Goal: Task Accomplishment & Management: Manage account settings

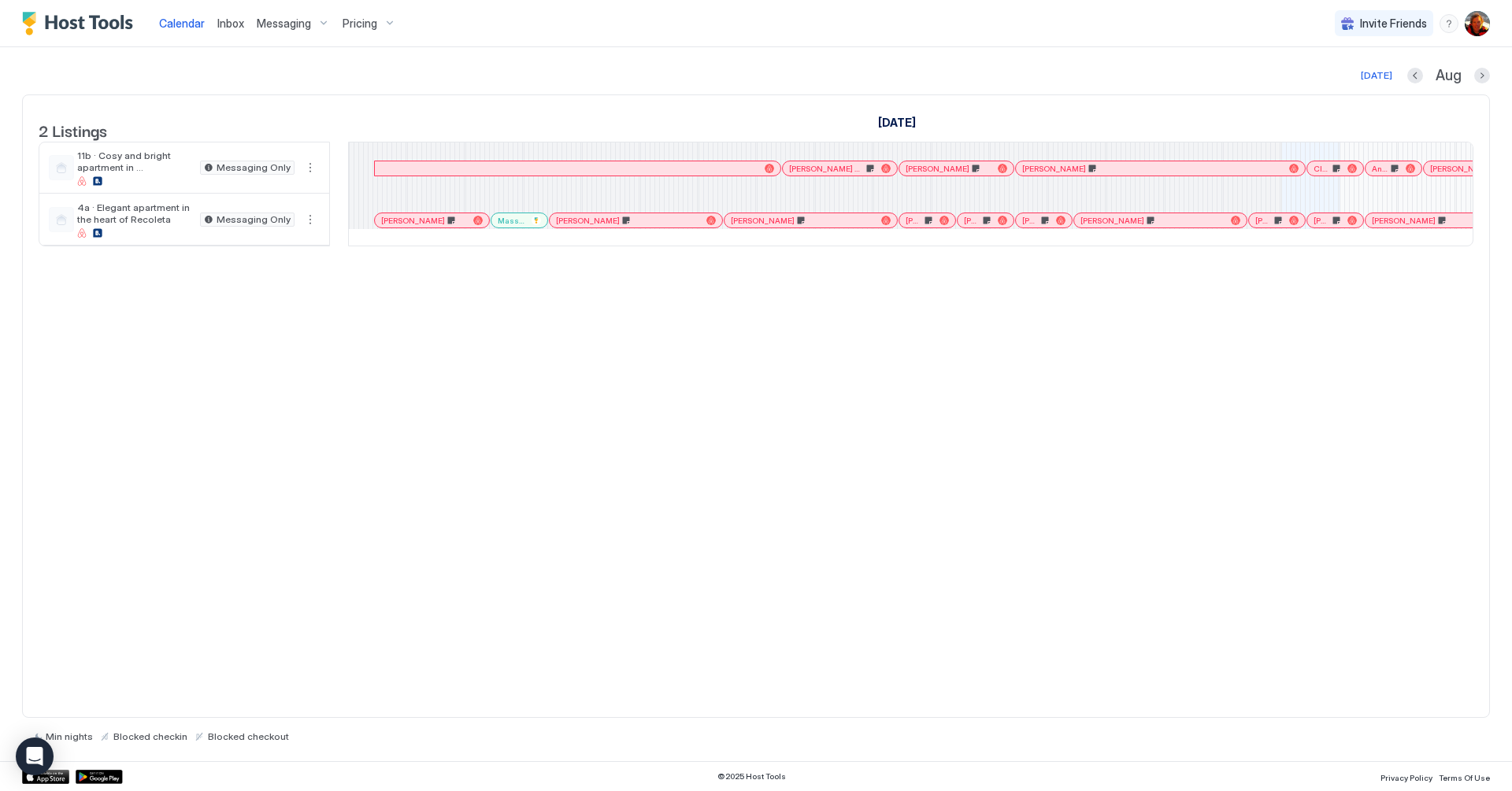
scroll to position [0, 876]
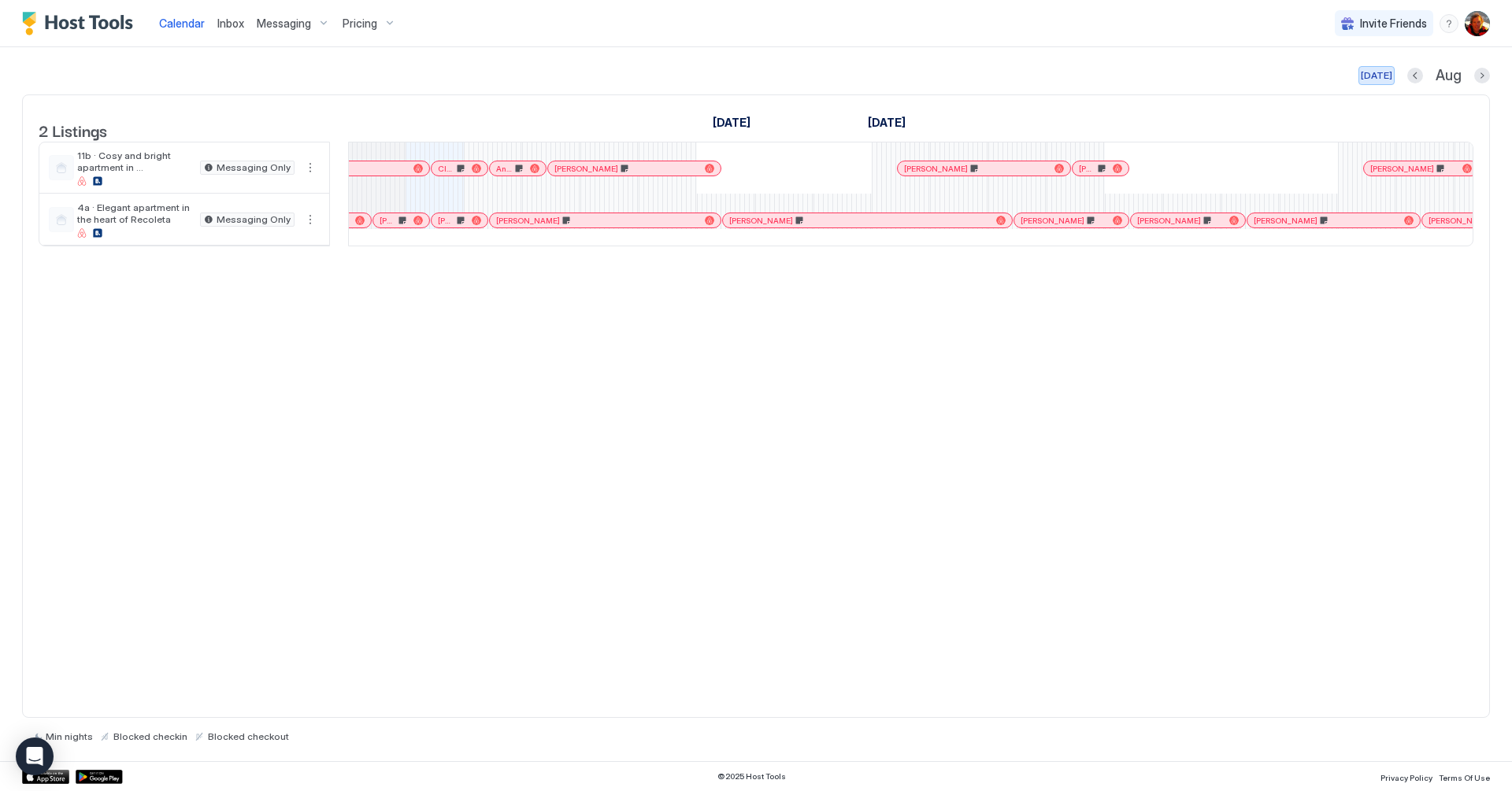
click at [1374, 76] on div "[DATE]" at bounding box center [1376, 76] width 31 height 14
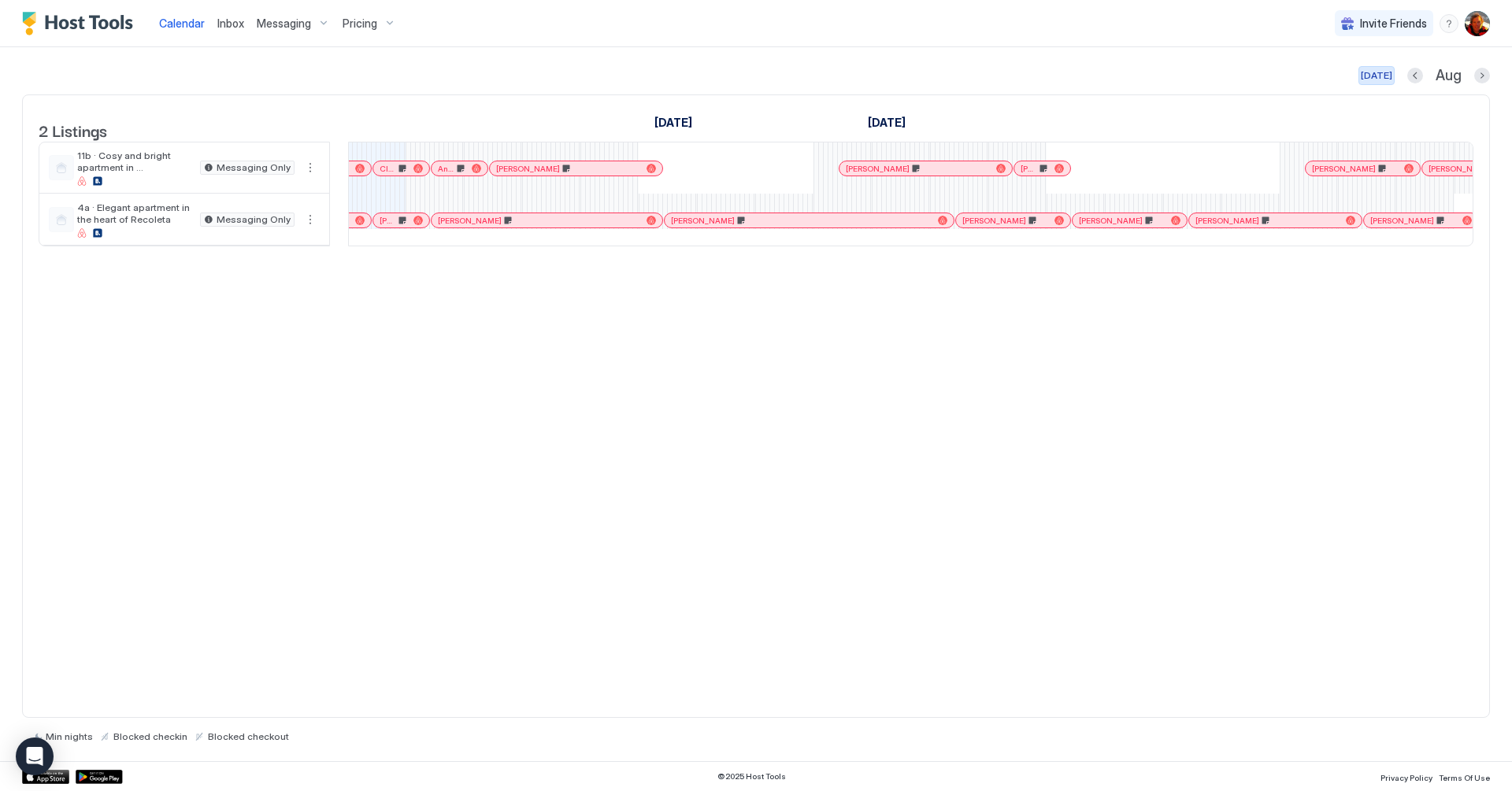
scroll to position [0, 875]
click at [398, 227] on div at bounding box center [398, 220] width 12 height 12
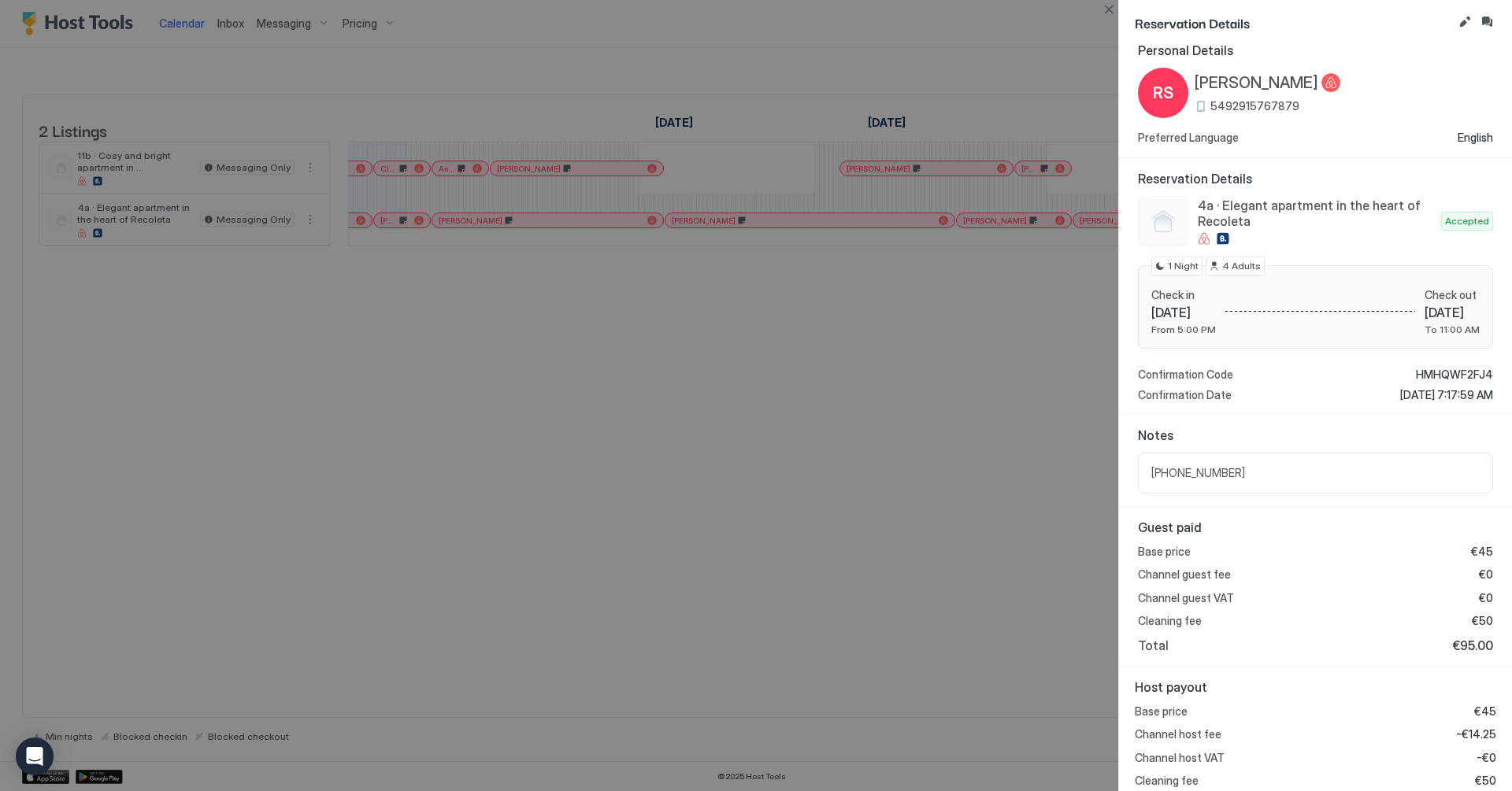
scroll to position [47, 0]
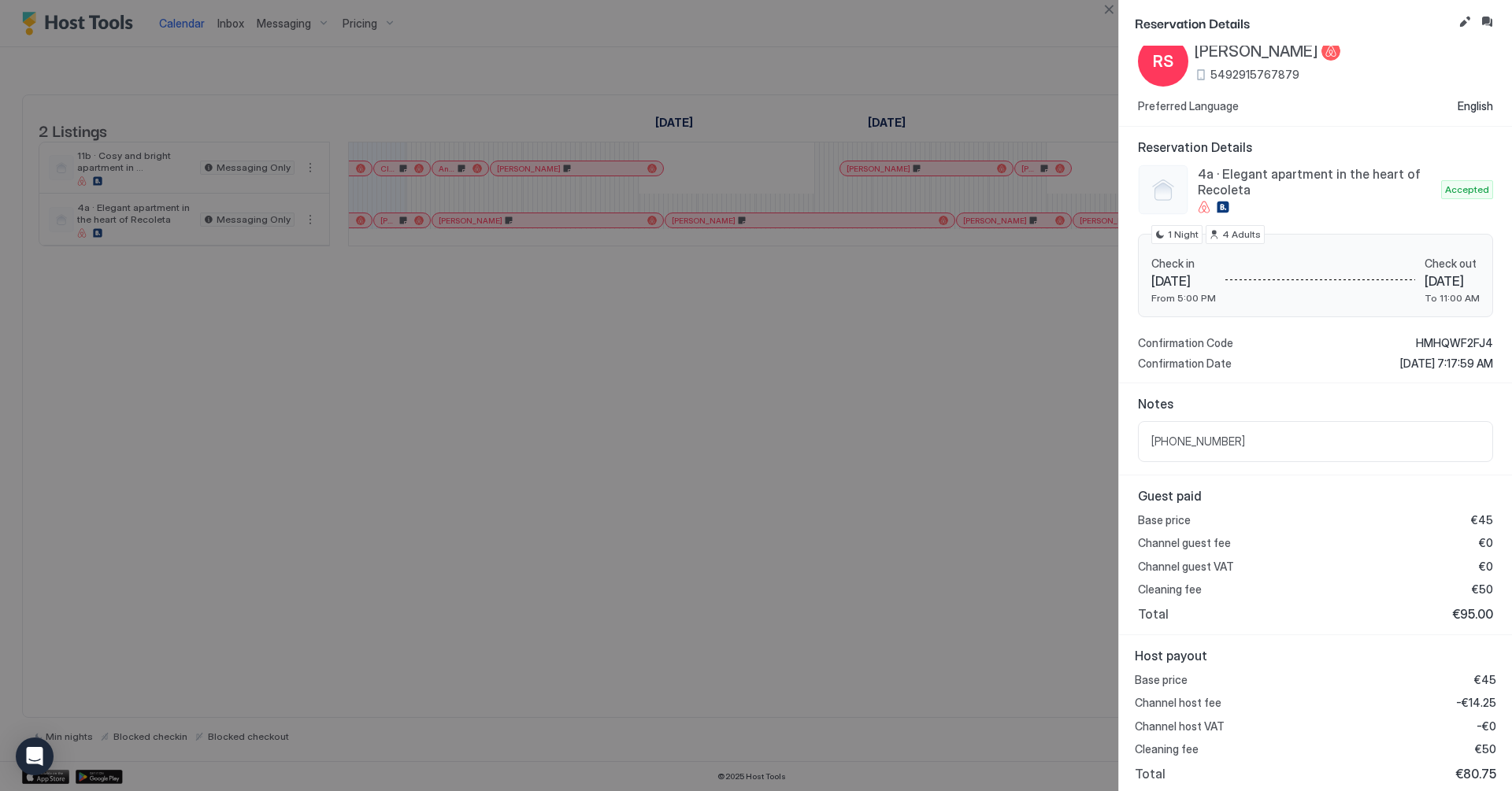
click at [991, 441] on div at bounding box center [756, 395] width 1512 height 791
click at [1103, 13] on button "Close" at bounding box center [1109, 10] width 19 height 19
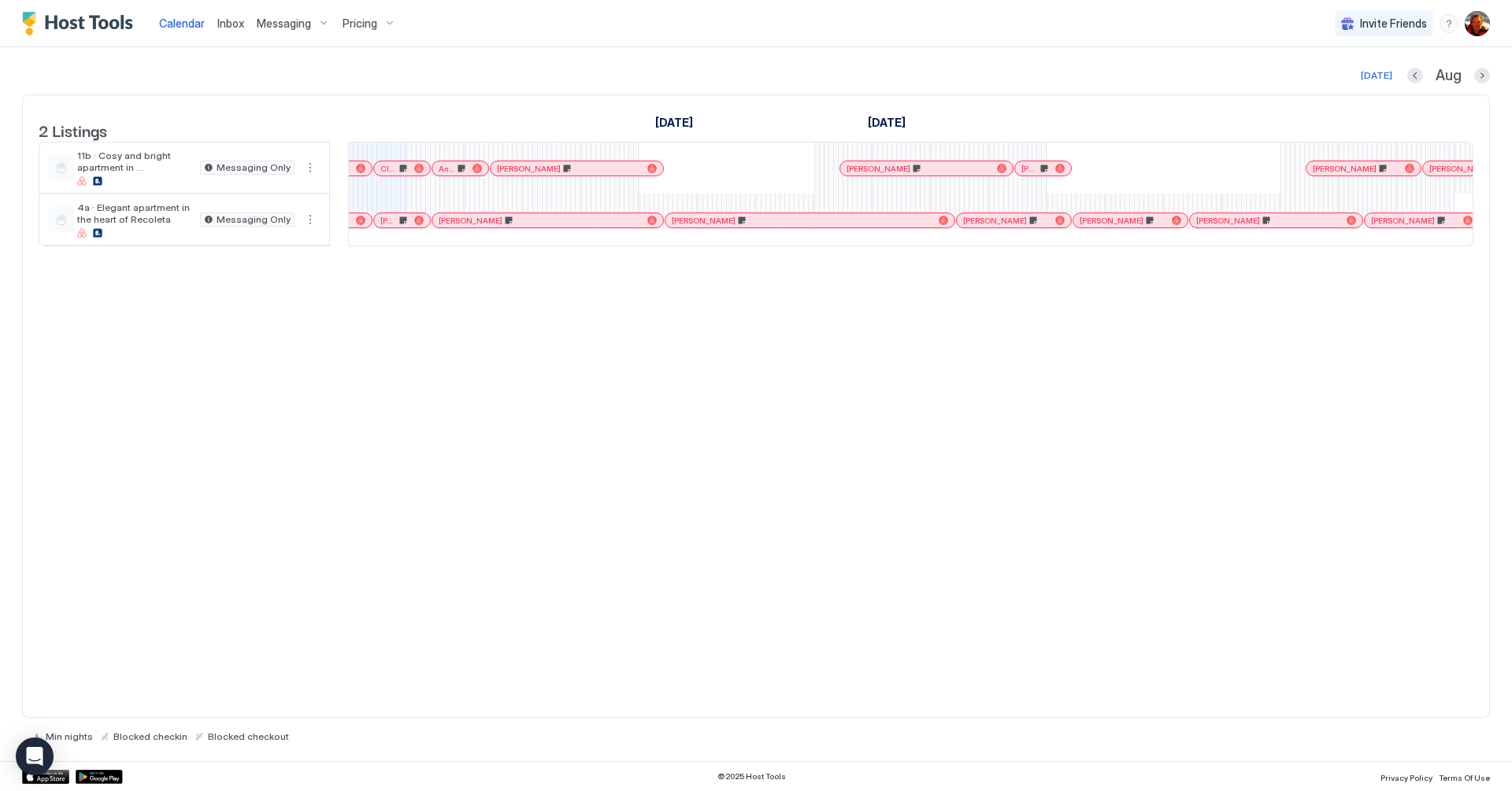
click at [447, 227] on div at bounding box center [447, 220] width 12 height 12
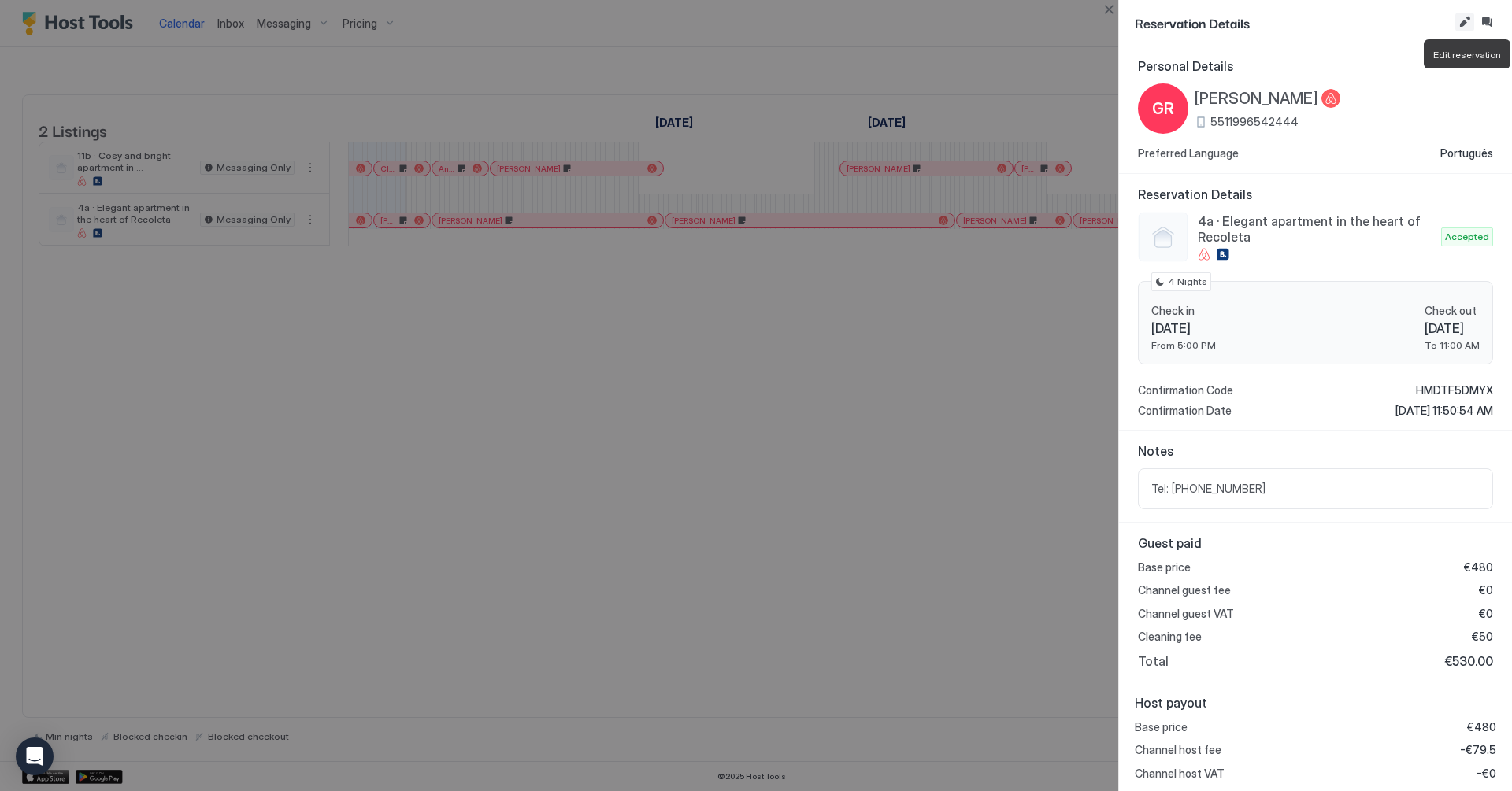
click at [1456, 15] on button "Edit reservation" at bounding box center [1465, 22] width 19 height 19
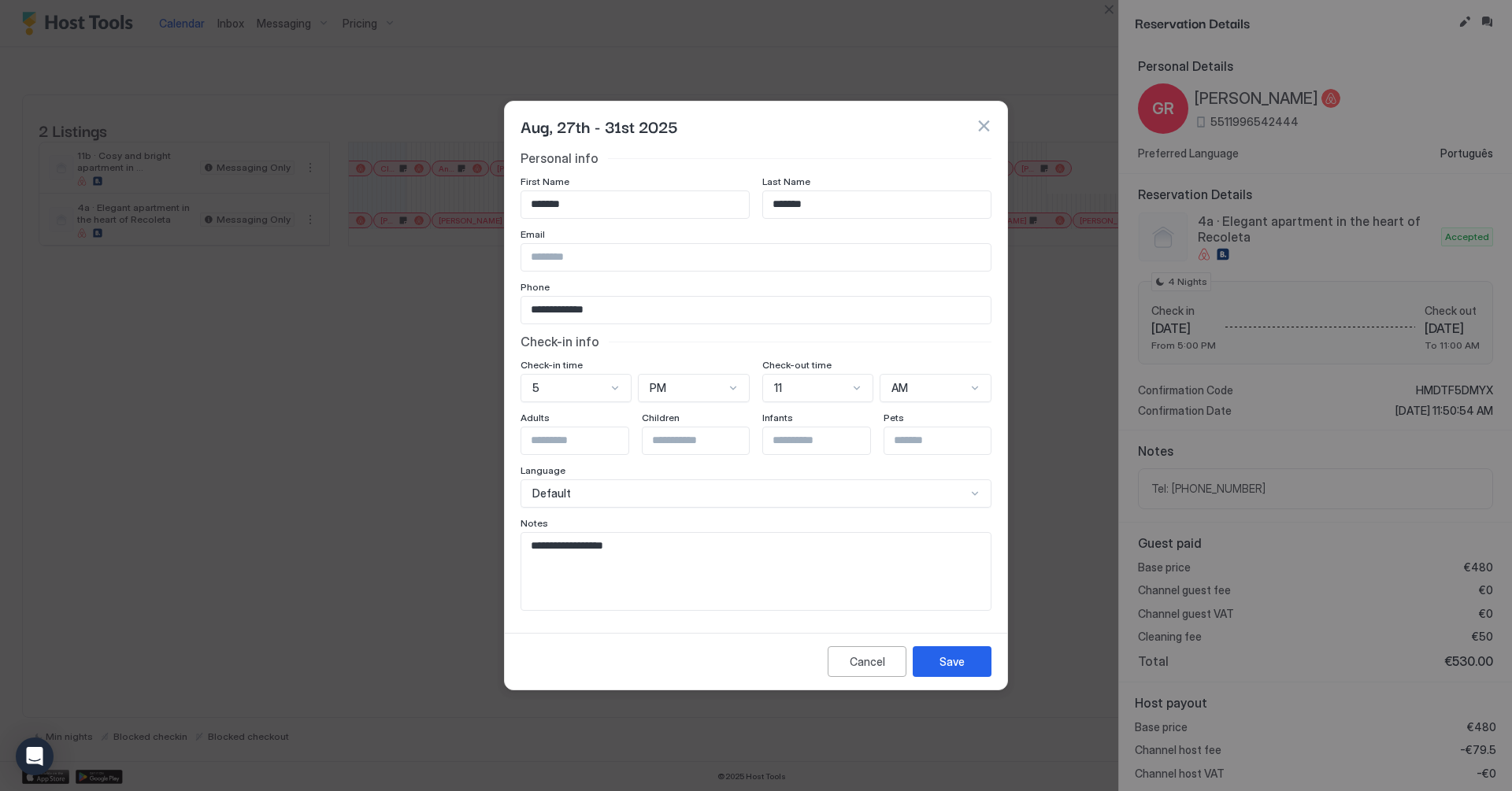
click at [657, 546] on textarea "**********" at bounding box center [756, 572] width 470 height 78
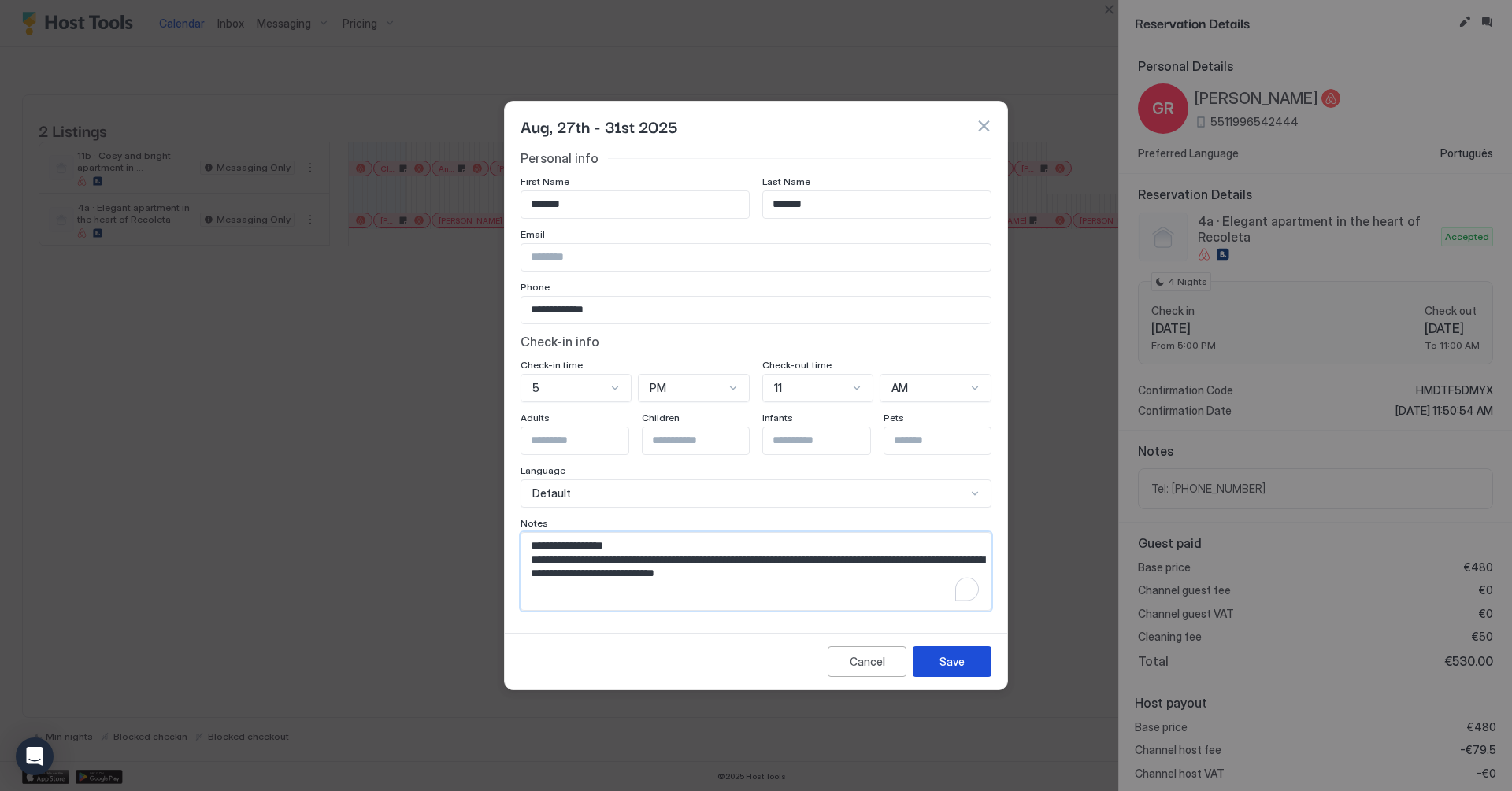
type textarea "**********"
click at [952, 666] on div "Save" at bounding box center [951, 661] width 25 height 17
